Goal: Complete application form: Complete application form

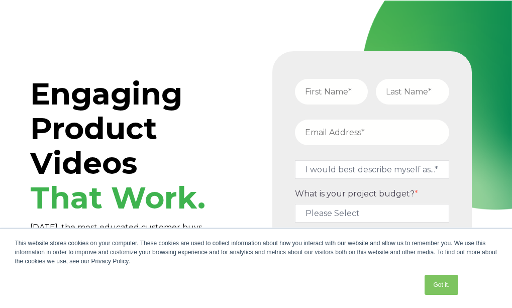
type input "[PERSON_NAME]"
click at [358, 132] on input "email" at bounding box center [372, 133] width 154 height 26
type input "[EMAIL_ADDRESS][DOMAIN_NAME]"
type input "[PHONE_NUMBER]"
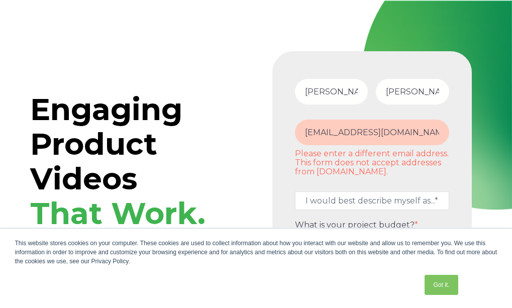
click at [384, 190] on fieldset "I would best describe myself as...* Other I am an executive or owner of a compa…" at bounding box center [372, 204] width 162 height 34
click at [384, 195] on select "I would best describe myself as...* Other I am an executive or owner of a compa…" at bounding box center [372, 201] width 154 height 19
select select "persona_5"
click at [295, 192] on select "I would best describe myself as...* Other I am an executive or owner of a compa…" at bounding box center [372, 201] width 154 height 19
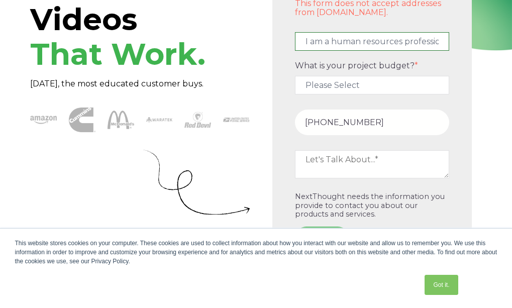
scroll to position [181, 0]
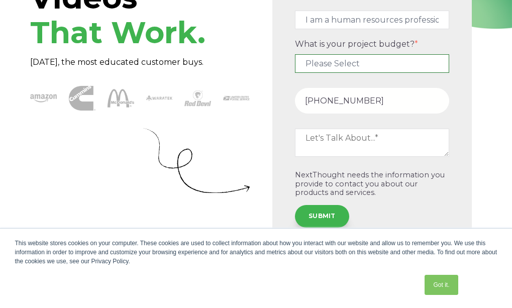
click at [350, 61] on select "Please Select $5,000 - $15,000 $15,000 - $25,000 $25,000 - $50,000 $50,000+" at bounding box center [372, 63] width 154 height 19
select select "$5,000 - $15,000"
click at [295, 54] on select "Please Select $5,000 - $15,000 $15,000 - $25,000 $25,000 - $50,000 $50,000+" at bounding box center [372, 63] width 154 height 19
click at [356, 103] on input "[PHONE_NUMBER]" at bounding box center [372, 101] width 154 height 26
type input "19176052824"
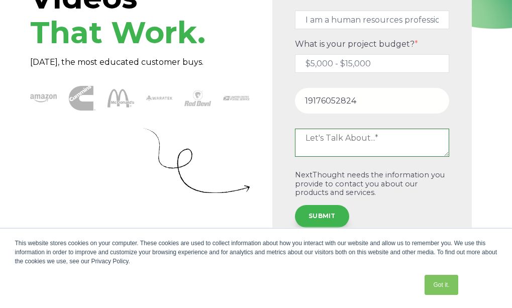
click at [354, 139] on textarea at bounding box center [372, 143] width 154 height 28
click at [346, 143] on textarea at bounding box center [372, 143] width 154 height 28
type textarea "[PERSON_NAME]"
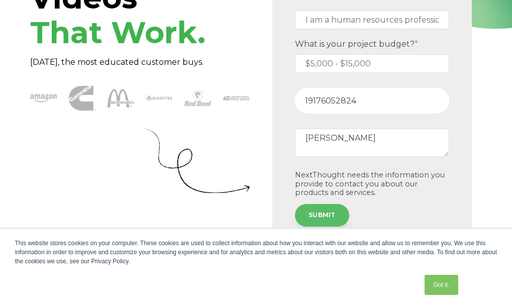
click at [312, 216] on input "SUBMIT" at bounding box center [322, 215] width 54 height 22
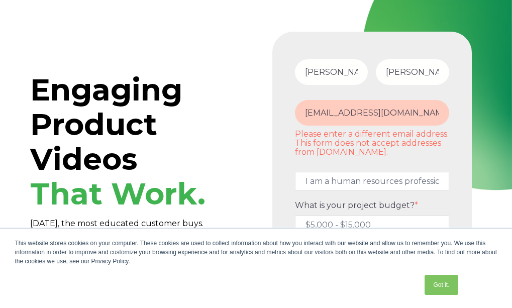
scroll to position [0, 0]
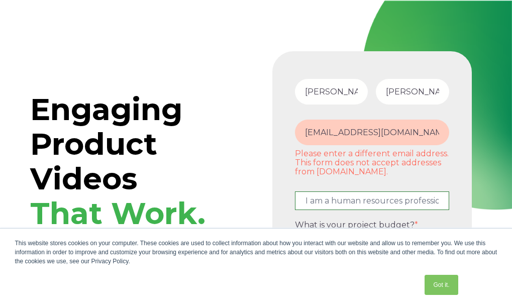
click at [420, 198] on select "I would best describe myself as...* Other I am an executive or owner of a compa…" at bounding box center [372, 201] width 154 height 19
click at [435, 134] on input "[EMAIL_ADDRESS][DOMAIN_NAME]" at bounding box center [372, 133] width 154 height 26
click at [436, 133] on input "[EMAIL_ADDRESS][DOMAIN_NAME]" at bounding box center [372, 133] width 154 height 26
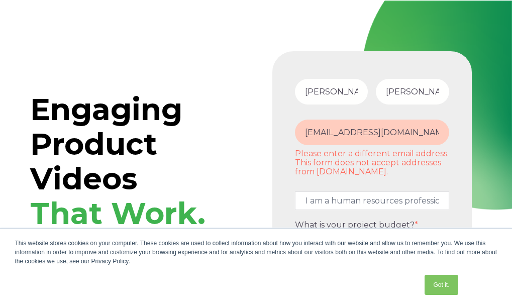
click at [452, 136] on div "[EMAIL_ADDRESS][DOMAIN_NAME] Please enter a different email address. This form …" at bounding box center [372, 148] width 162 height 57
click at [443, 130] on input "[EMAIL_ADDRESS][DOMAIN_NAME]" at bounding box center [372, 133] width 154 height 26
click at [447, 133] on input "[EMAIL_ADDRESS][DOMAIN_NAME]" at bounding box center [372, 133] width 154 height 26
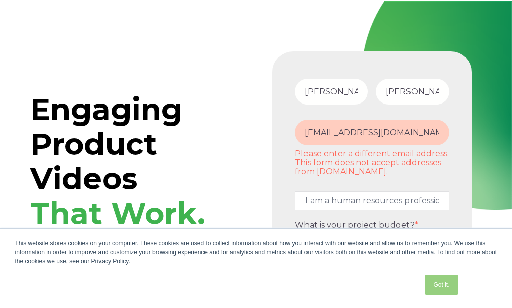
click at [445, 282] on link "Got it." at bounding box center [441, 285] width 33 height 20
click at [445, 282] on input "19176052824" at bounding box center [372, 282] width 154 height 26
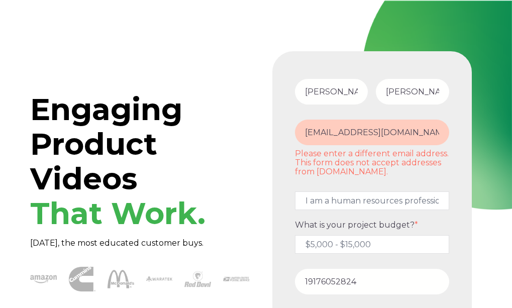
click at [445, 282] on input "19176052824" at bounding box center [372, 282] width 154 height 26
click at [441, 281] on input "19176052824" at bounding box center [372, 282] width 154 height 26
click at [249, 238] on p "[DATE], the most educated customer buys." at bounding box center [140, 243] width 220 height 13
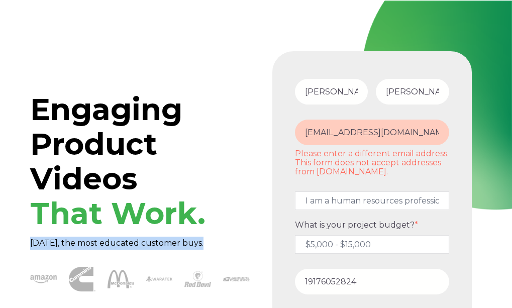
click at [249, 238] on p "[DATE], the most educated customer buys." at bounding box center [140, 243] width 220 height 13
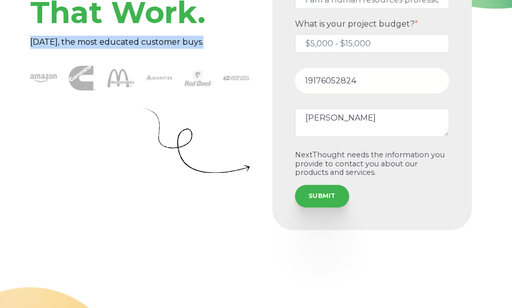
scroll to position [221, 0]
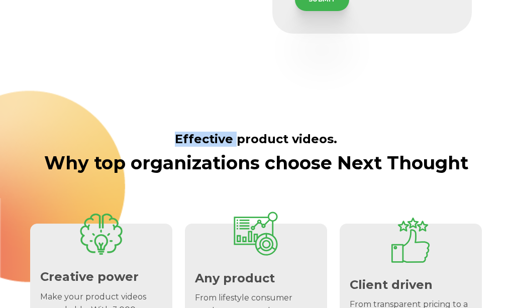
scroll to position [402, 0]
